Goal: Navigation & Orientation: Find specific page/section

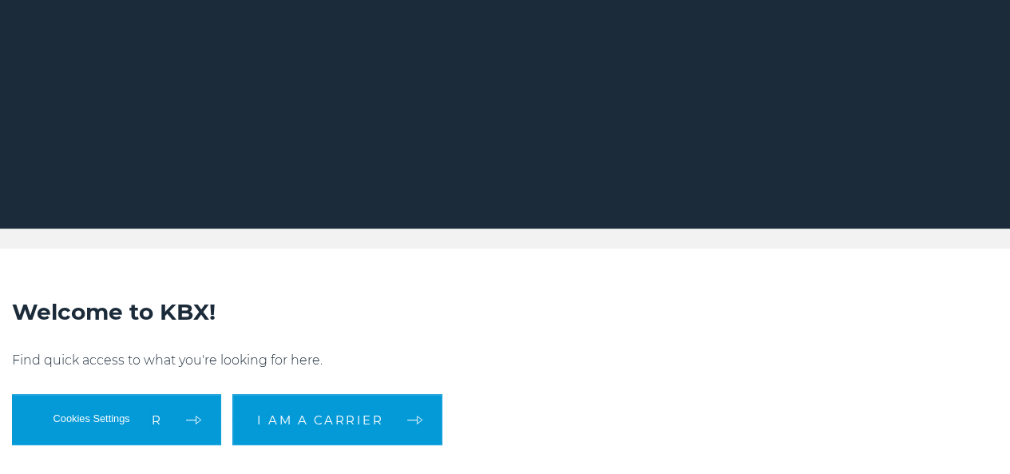
drag, startPoint x: 1016, startPoint y: 39, endPoint x: 1022, endPoint y: 50, distance: 11.8
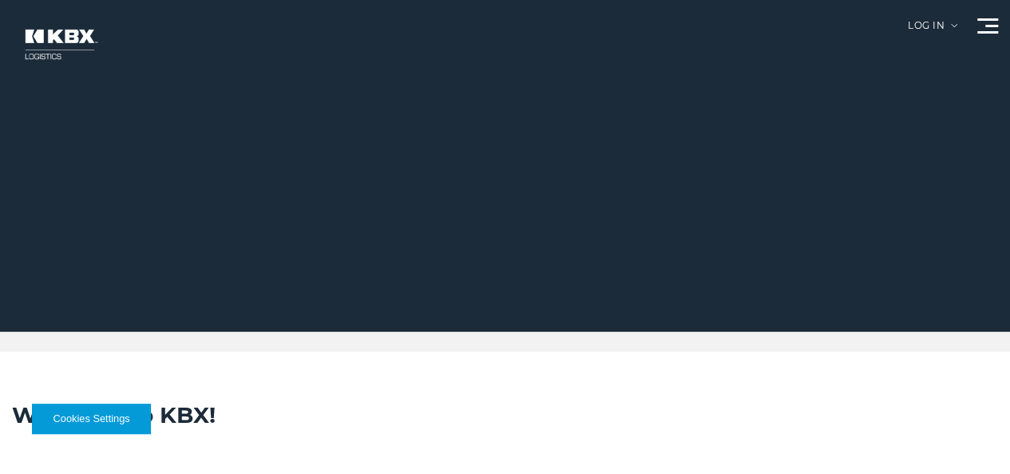
click at [0, 0] on link "Trucking" at bounding box center [0, 0] width 0 height 0
